Goal: Obtain resource: Obtain resource

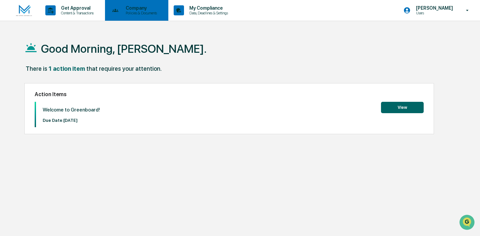
click at [151, 11] on p "Policies & Documents" at bounding box center [140, 13] width 40 height 5
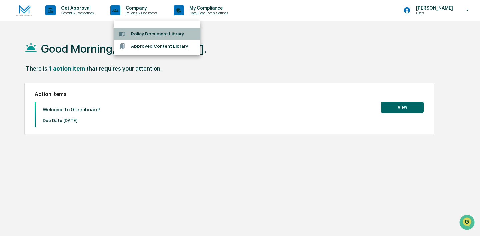
click at [151, 34] on li "Policy Document Library" at bounding box center [157, 34] width 87 height 12
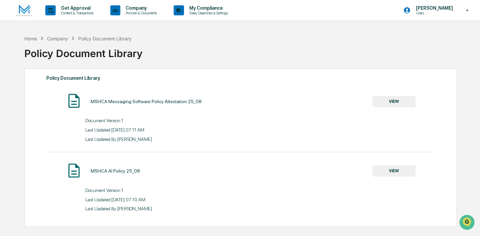
scroll to position [32, 0]
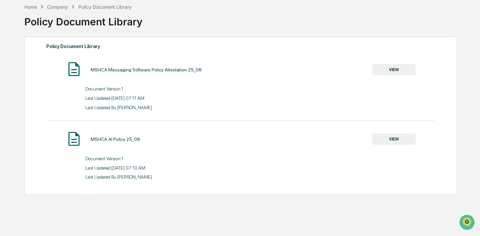
click at [62, 7] on div "Company" at bounding box center [57, 7] width 21 height 6
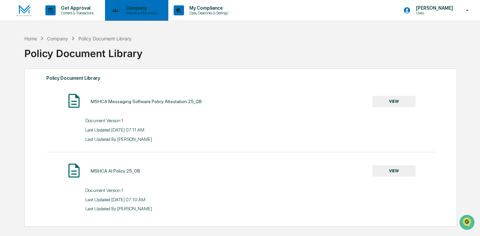
click at [142, 14] on p "Policies & Documents" at bounding box center [140, 13] width 40 height 5
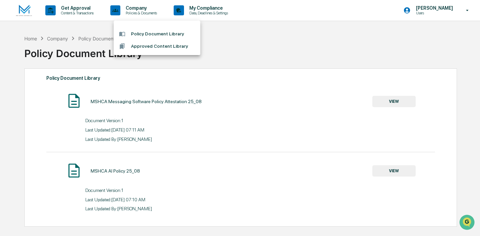
click at [146, 46] on li "Approved Content Library" at bounding box center [157, 46] width 87 height 12
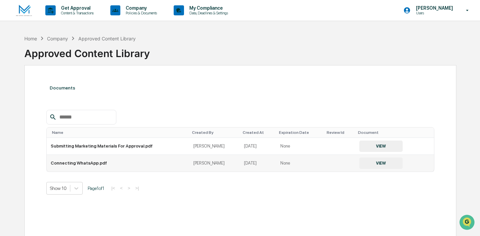
click at [99, 162] on td "Connecting WhatsApp.pdf" at bounding box center [118, 163] width 143 height 17
click at [384, 168] on button "VIEW" at bounding box center [380, 162] width 43 height 11
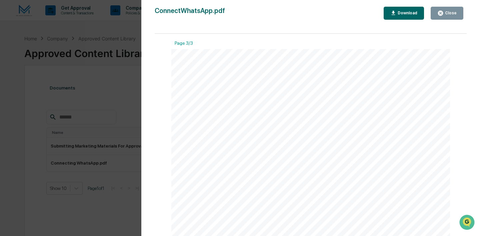
scroll to position [835, 0]
click at [446, 14] on div "Close" at bounding box center [449, 13] width 13 height 5
